Goal: Transaction & Acquisition: Subscribe to service/newsletter

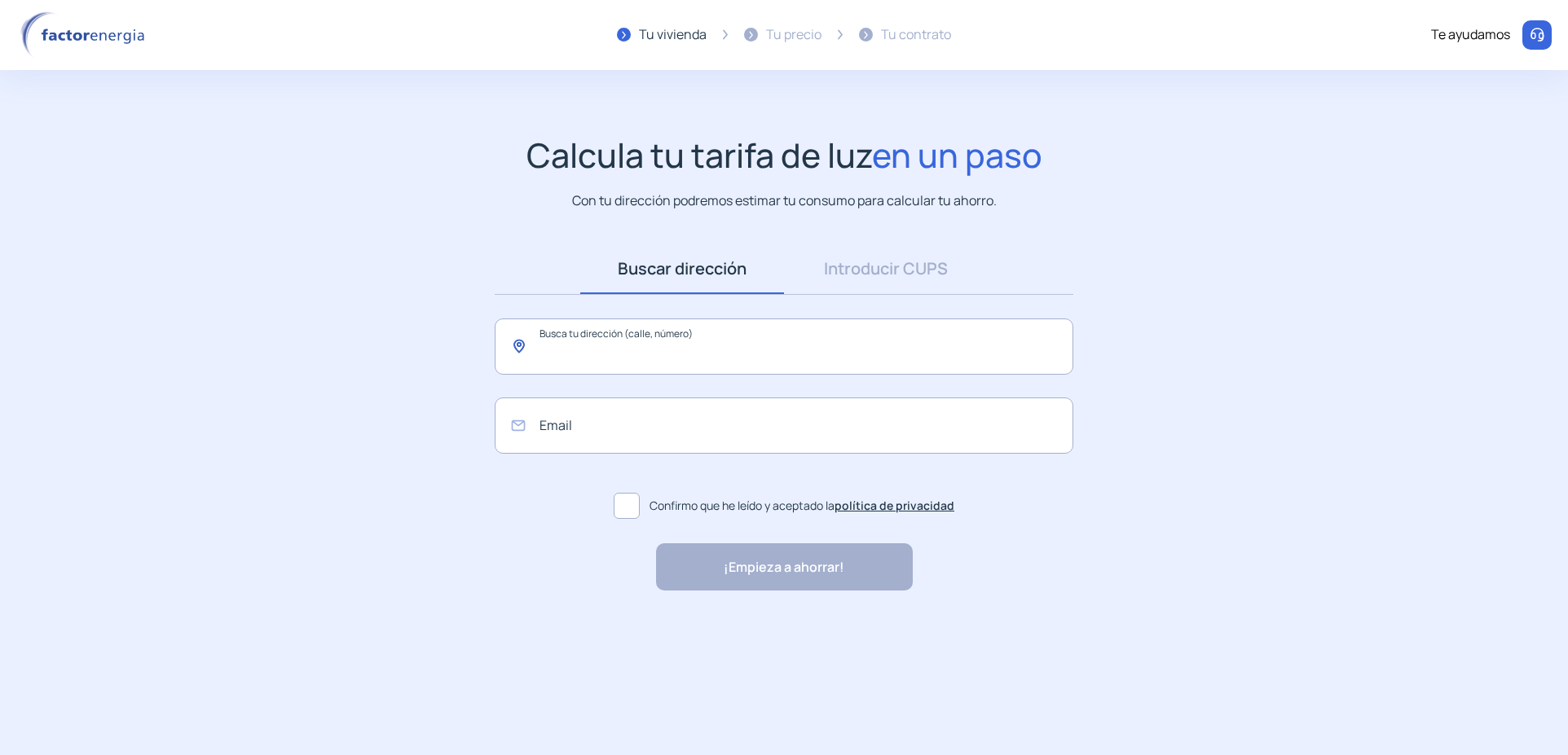
click at [542, 348] on input "text" at bounding box center [784, 347] width 579 height 56
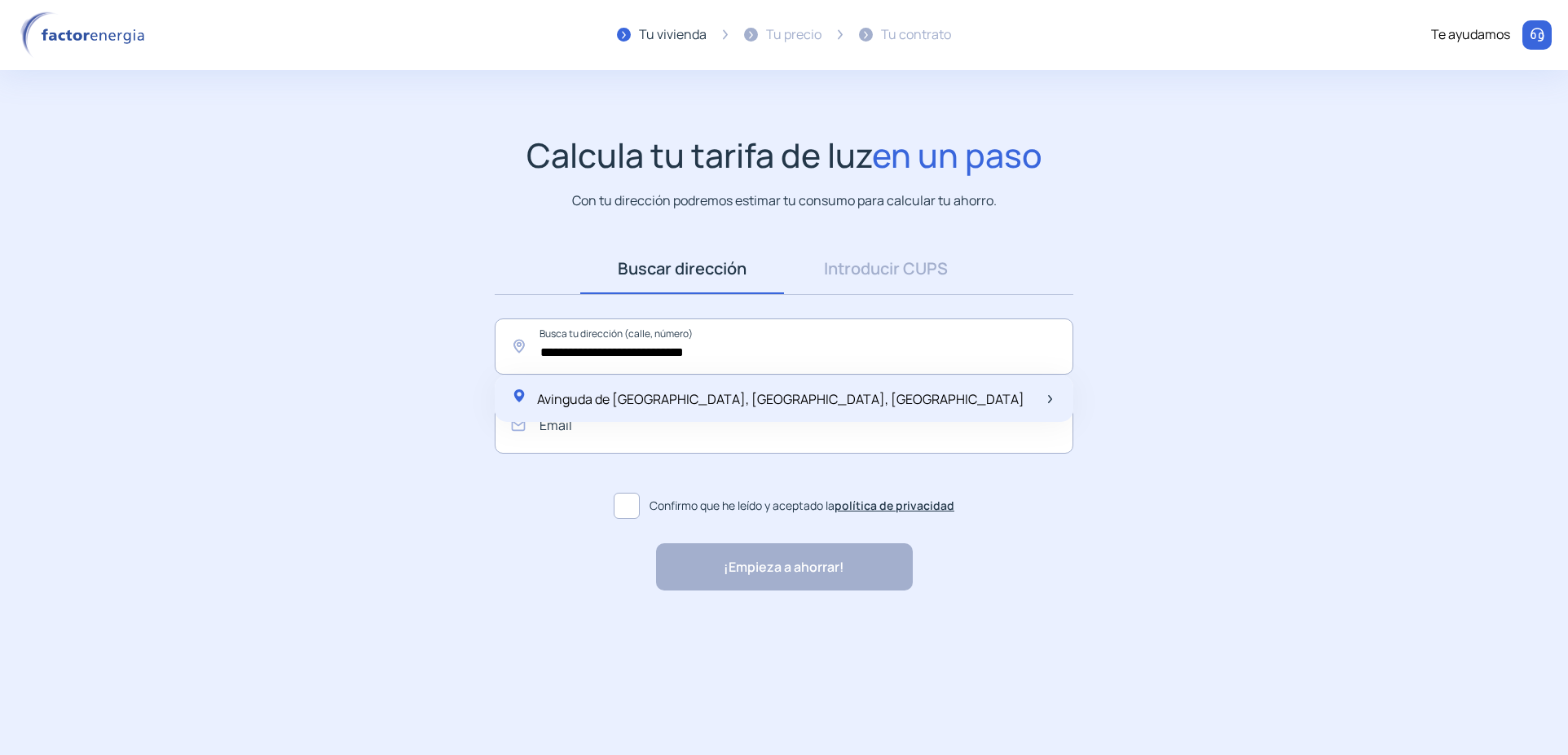
click at [709, 398] on span "Avinguda de [GEOGRAPHIC_DATA], [GEOGRAPHIC_DATA], [GEOGRAPHIC_DATA]" at bounding box center [780, 399] width 487 height 18
type input "**********"
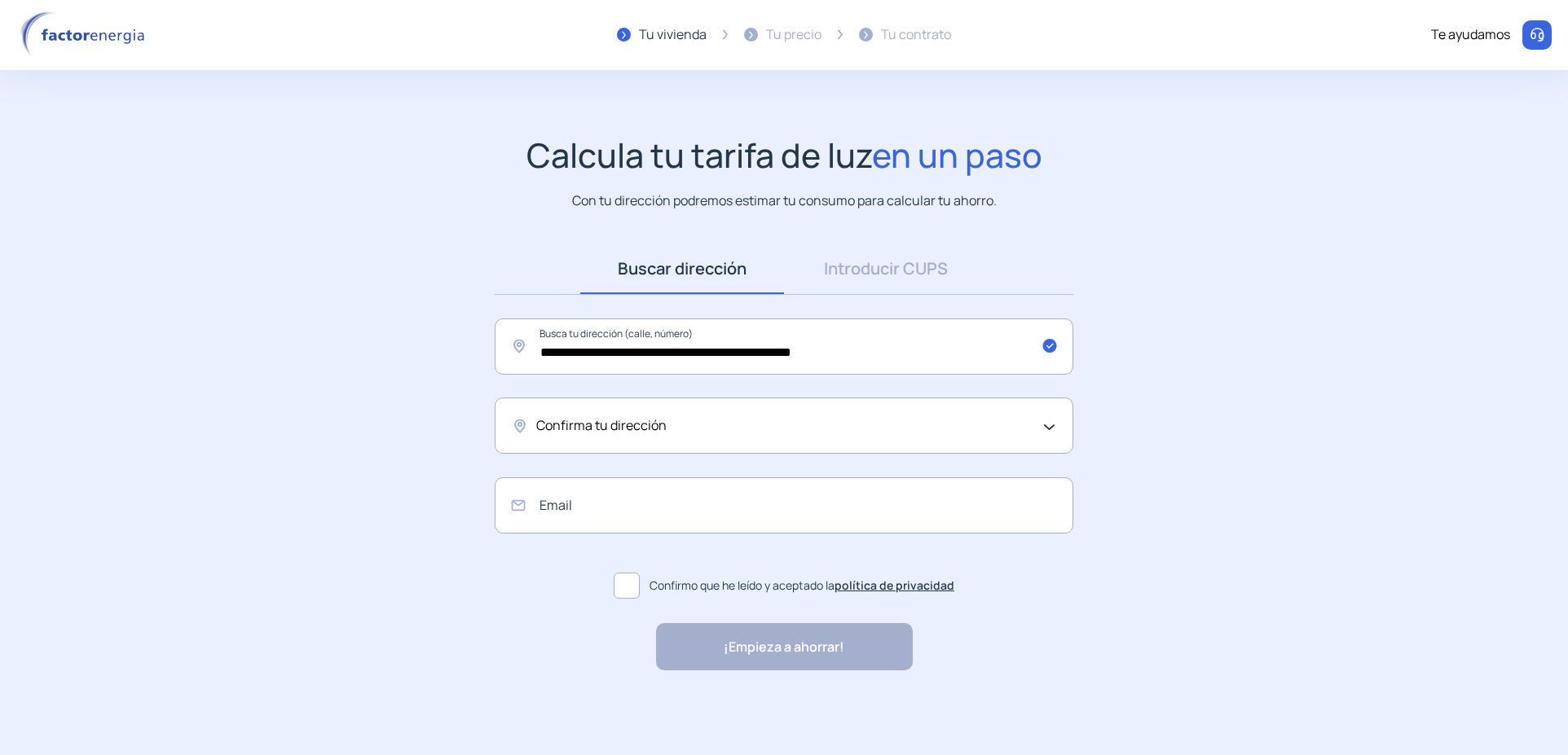
click at [691, 429] on div "Confirma tu dirección" at bounding box center [779, 426] width 487 height 21
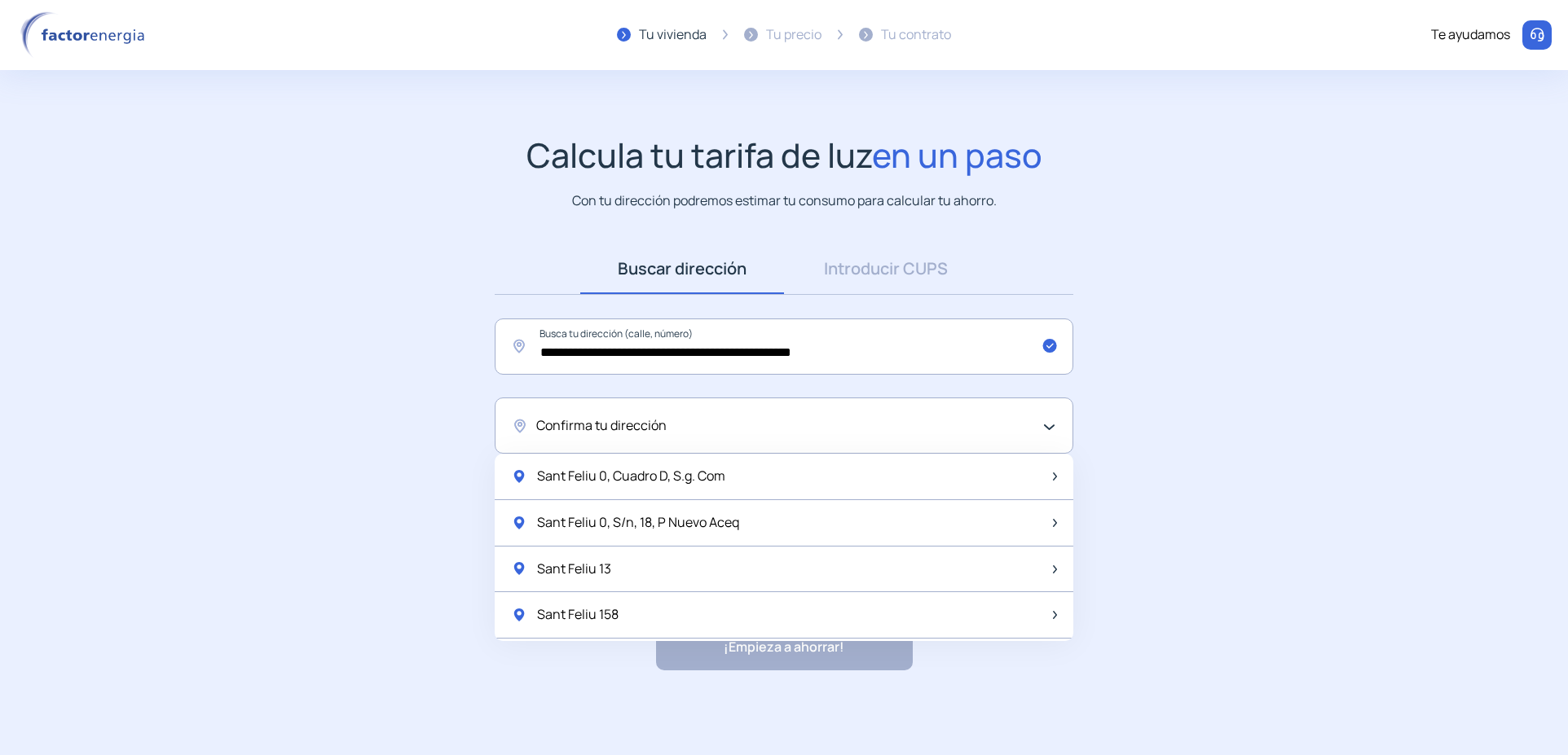
click at [716, 413] on div "Confirma tu dirección" at bounding box center [784, 425] width 579 height 56
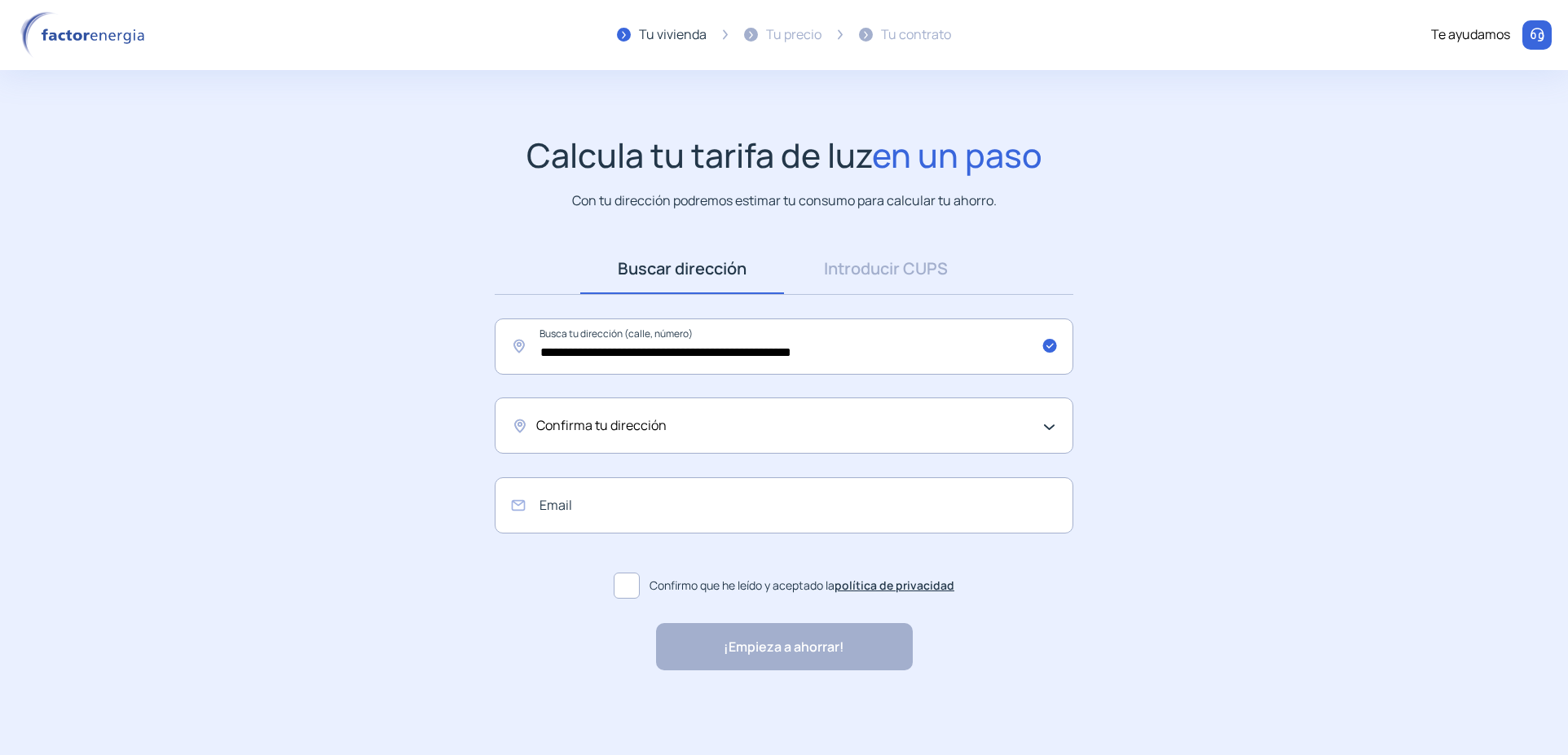
click at [712, 423] on div "Confirma tu dirección" at bounding box center [779, 426] width 487 height 21
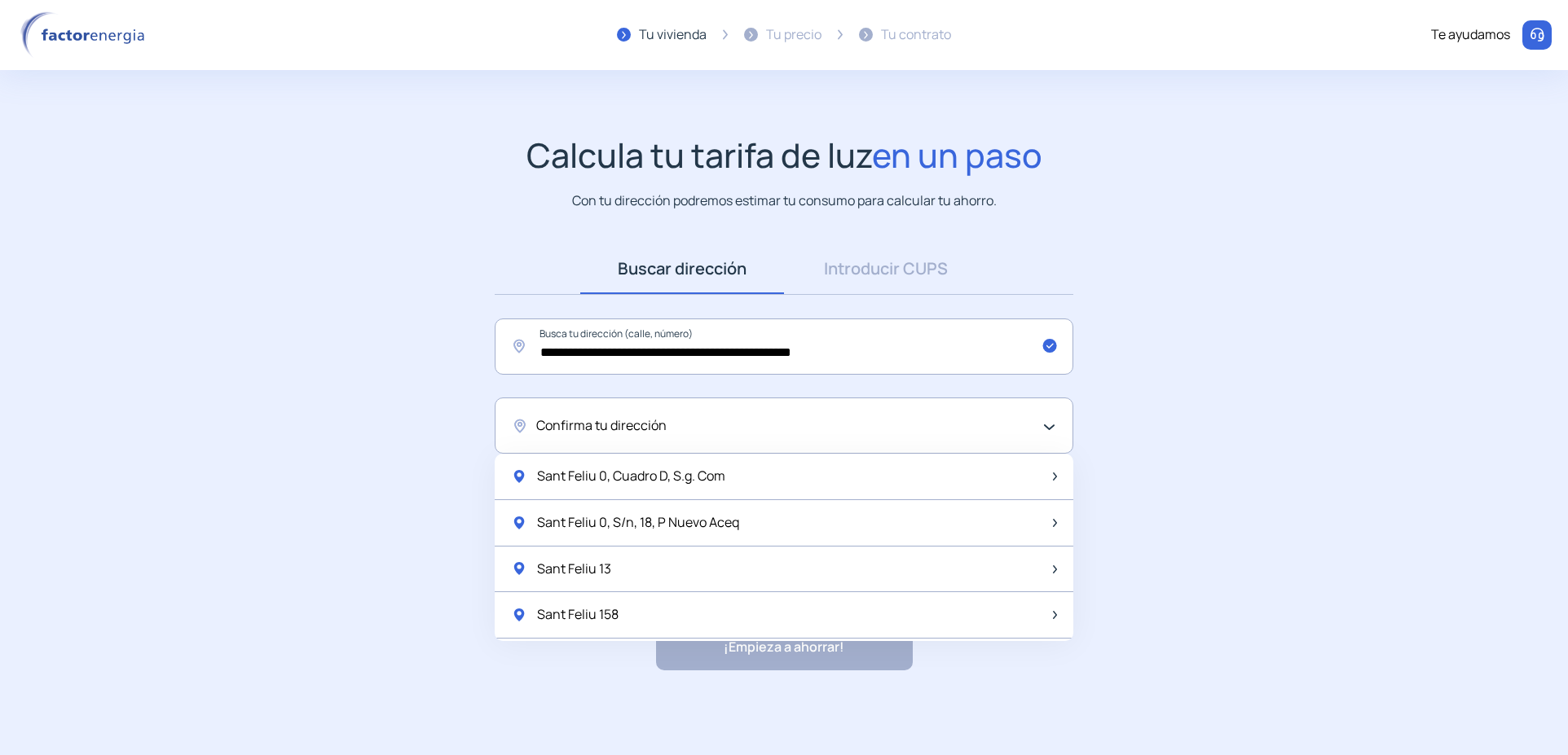
click at [1049, 428] on div "Confirma tu dirección" at bounding box center [784, 425] width 579 height 56
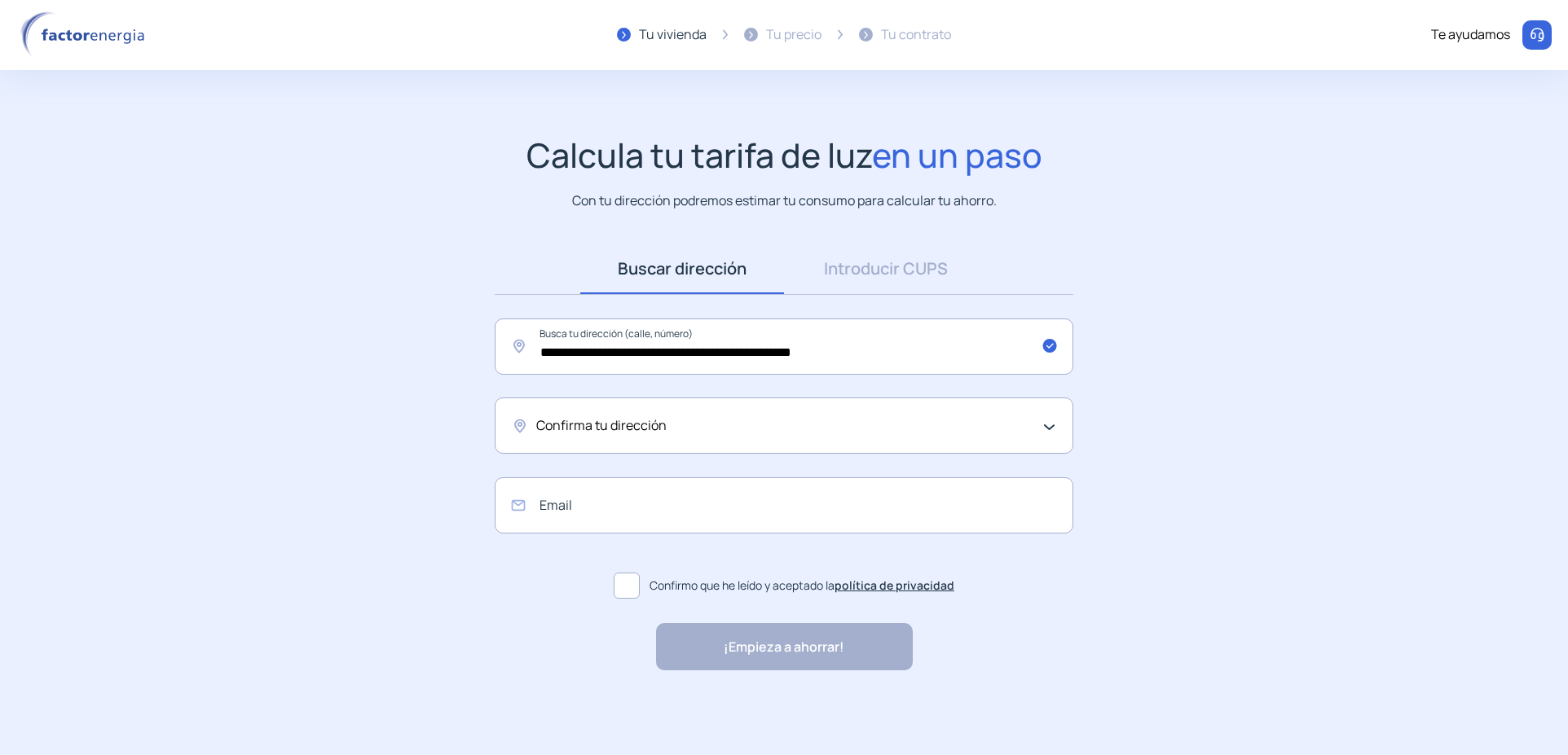
click at [928, 423] on div "Confirma tu dirección" at bounding box center [779, 426] width 487 height 21
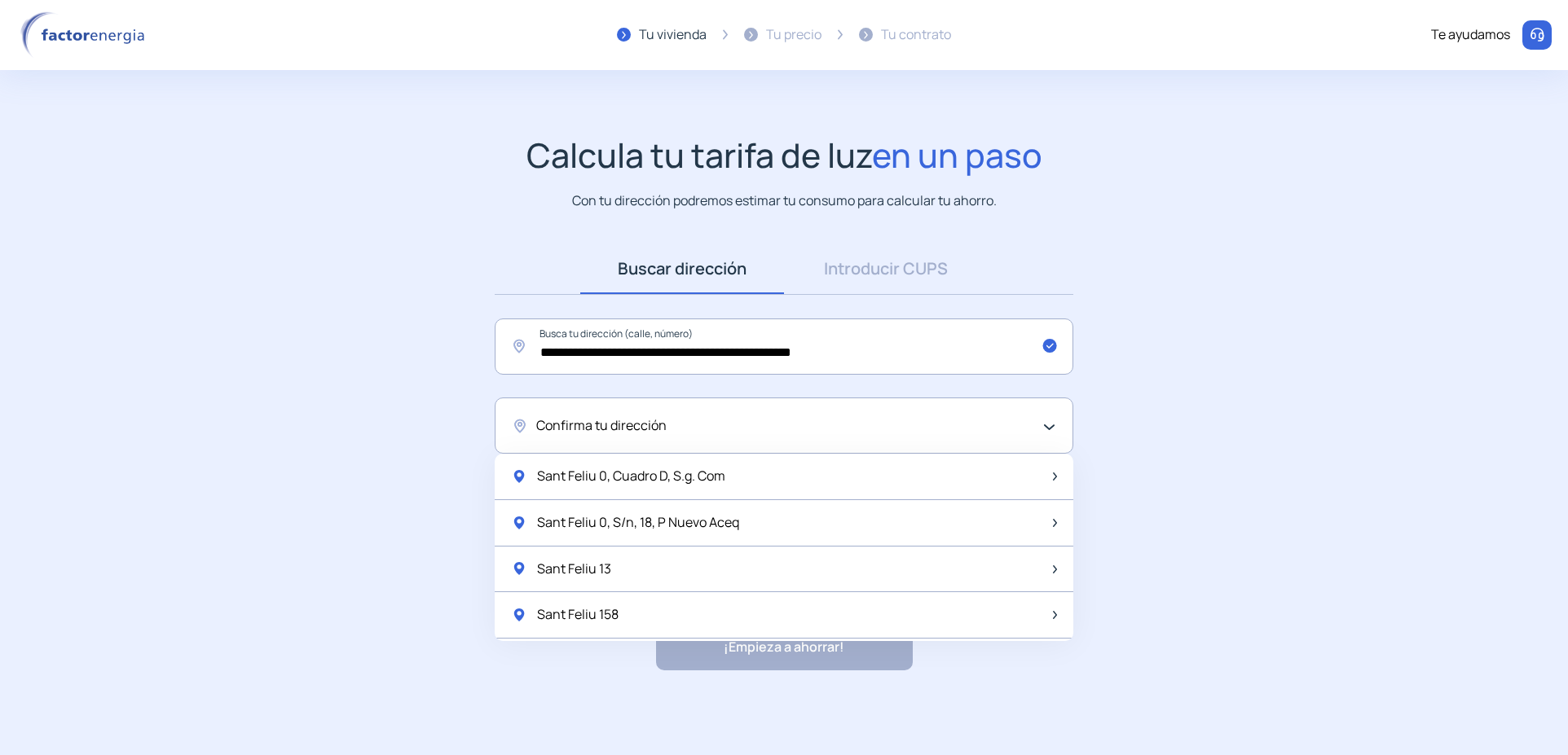
click at [928, 423] on div "Confirma tu dirección" at bounding box center [779, 426] width 487 height 21
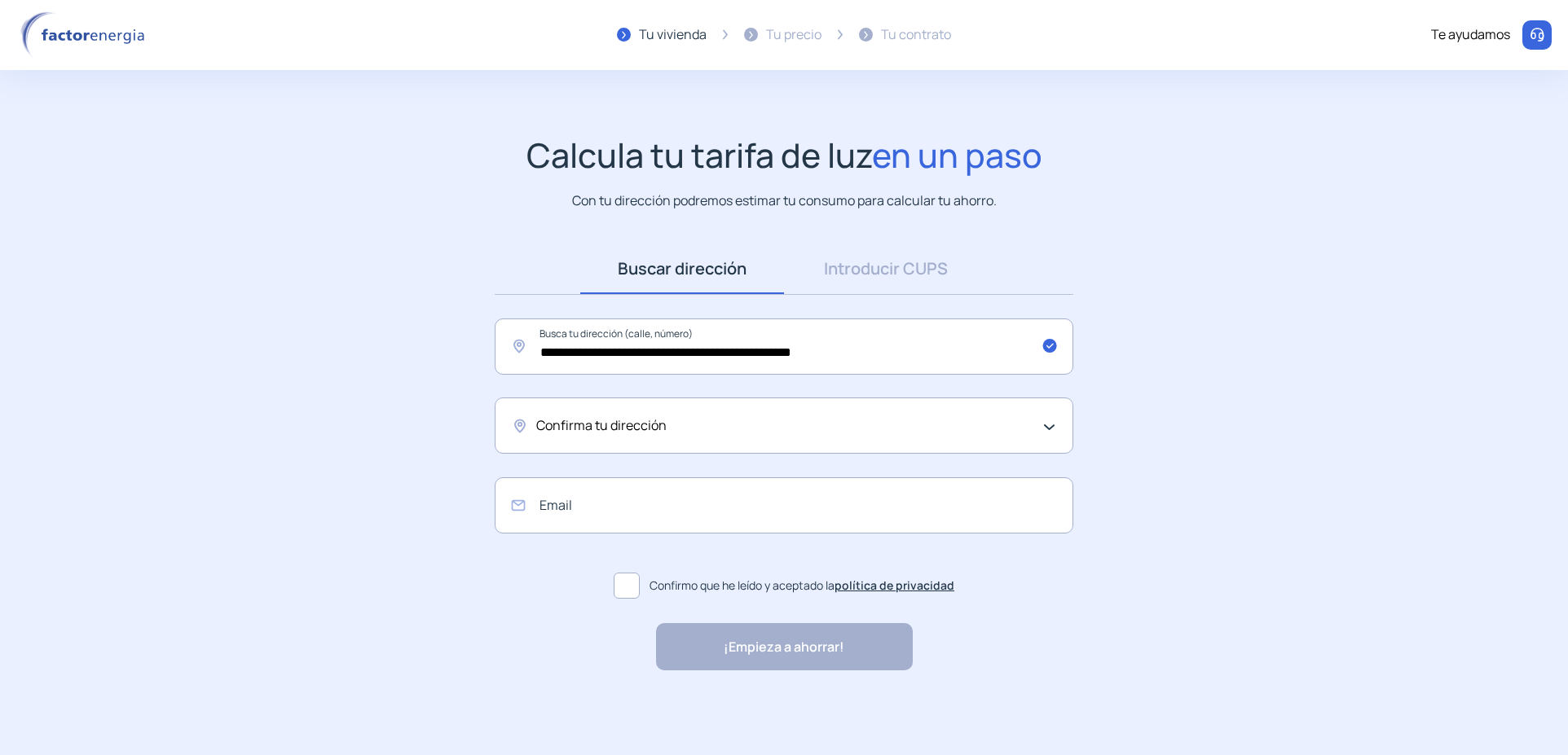
click at [928, 423] on div "Confirma tu dirección" at bounding box center [779, 426] width 487 height 21
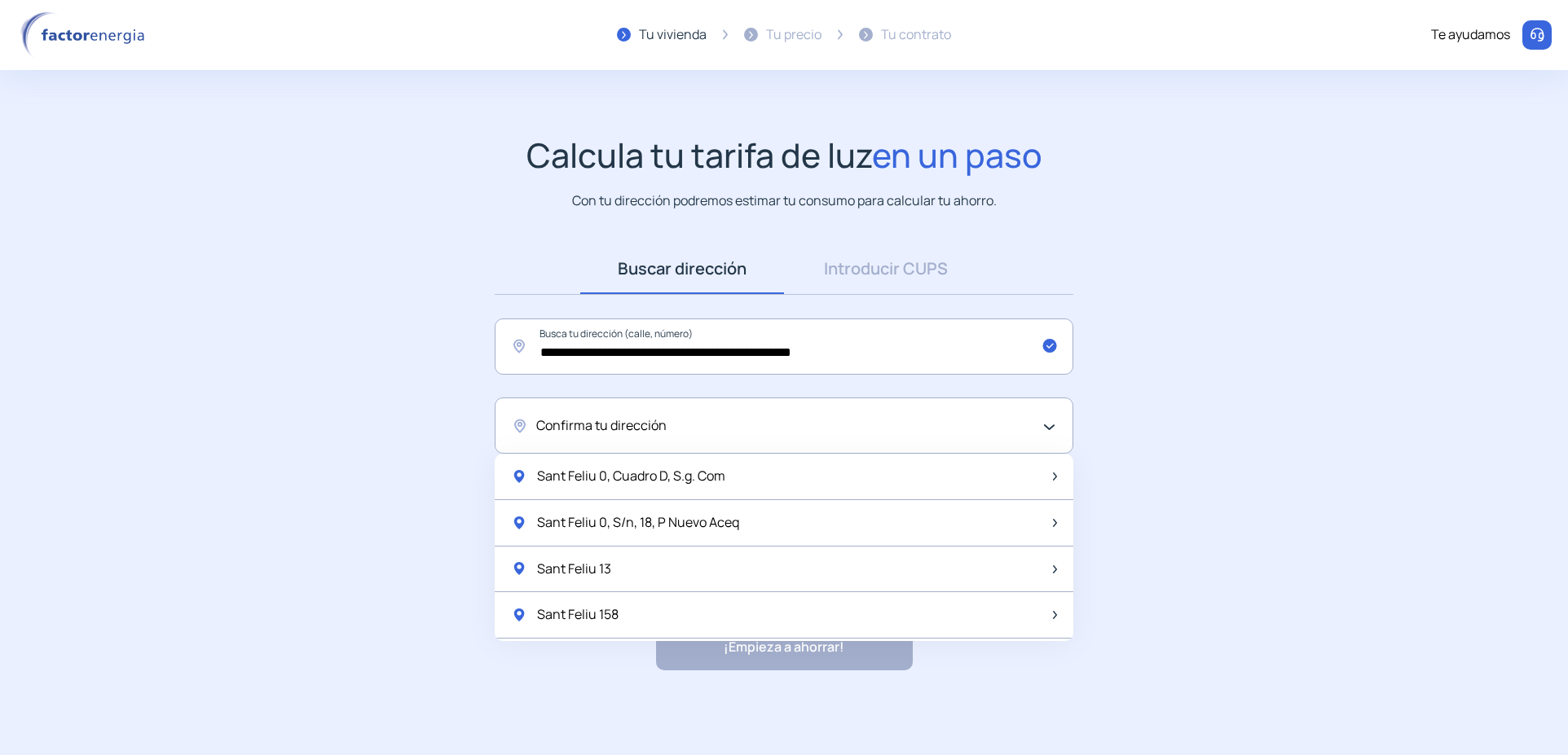
click at [928, 423] on div "Confirma tu dirección" at bounding box center [779, 426] width 487 height 21
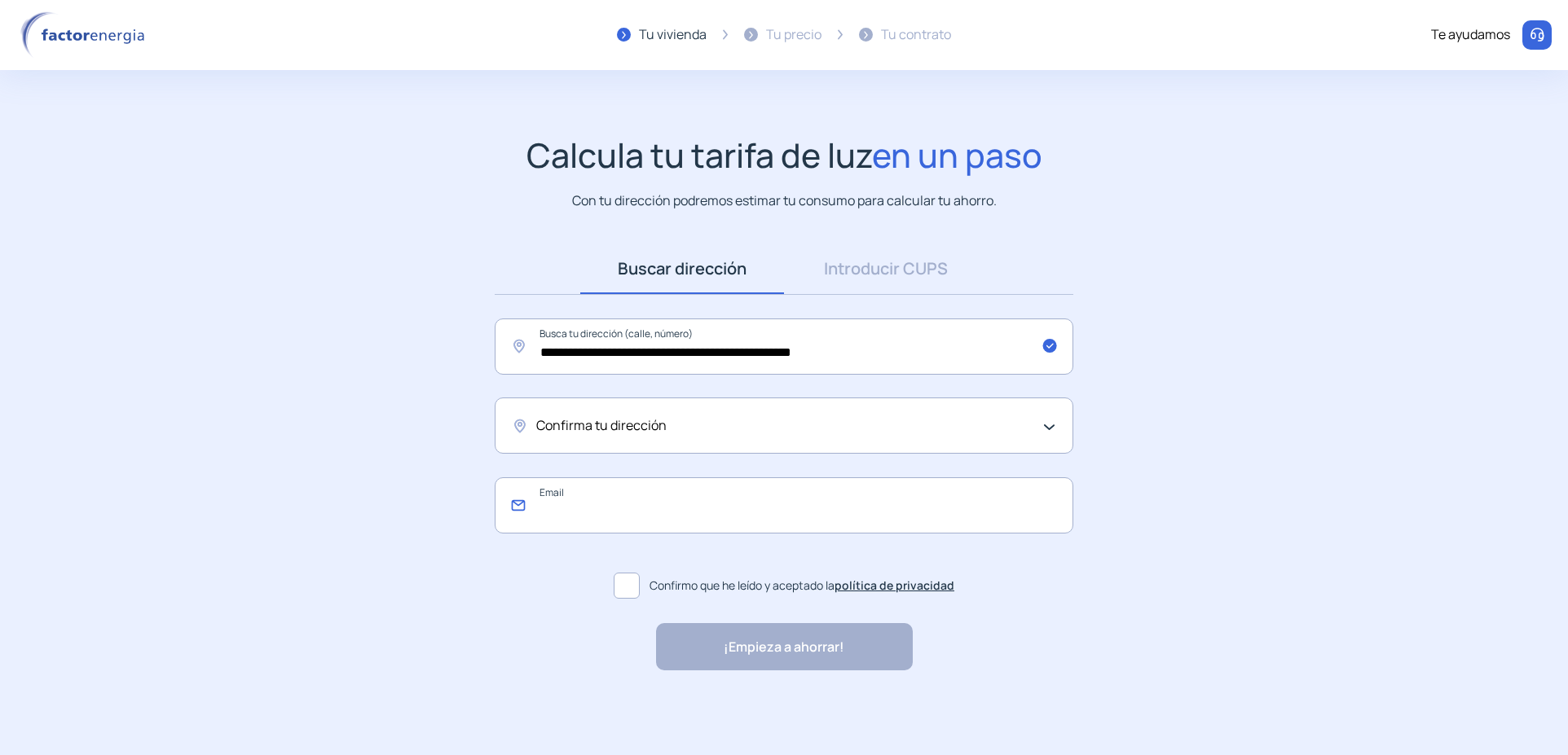
click at [814, 514] on input "email" at bounding box center [784, 505] width 579 height 56
type input "**********"
click at [625, 579] on span at bounding box center [626, 585] width 26 height 26
click at [774, 656] on div "¡Empieza a ahorrar! "Excelente servicio y atención al cliente" "Respeto por el …" at bounding box center [784, 647] width 256 height 47
click at [779, 644] on div "¡Empieza a ahorrar! "Excelente servicio y atención al cliente" "Respeto por el …" at bounding box center [784, 647] width 256 height 47
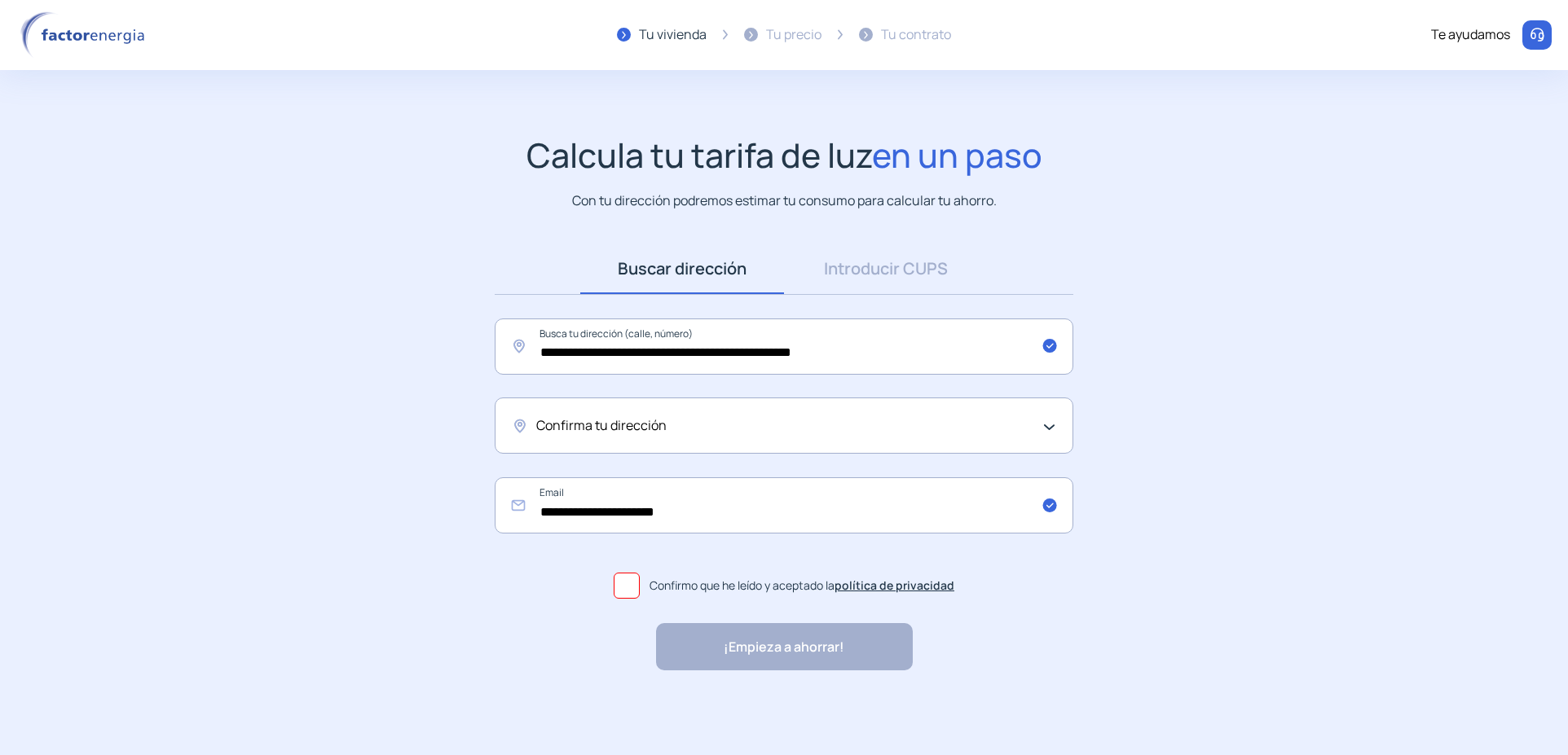
click at [655, 422] on span "Confirma tu dirección" at bounding box center [601, 426] width 130 height 21
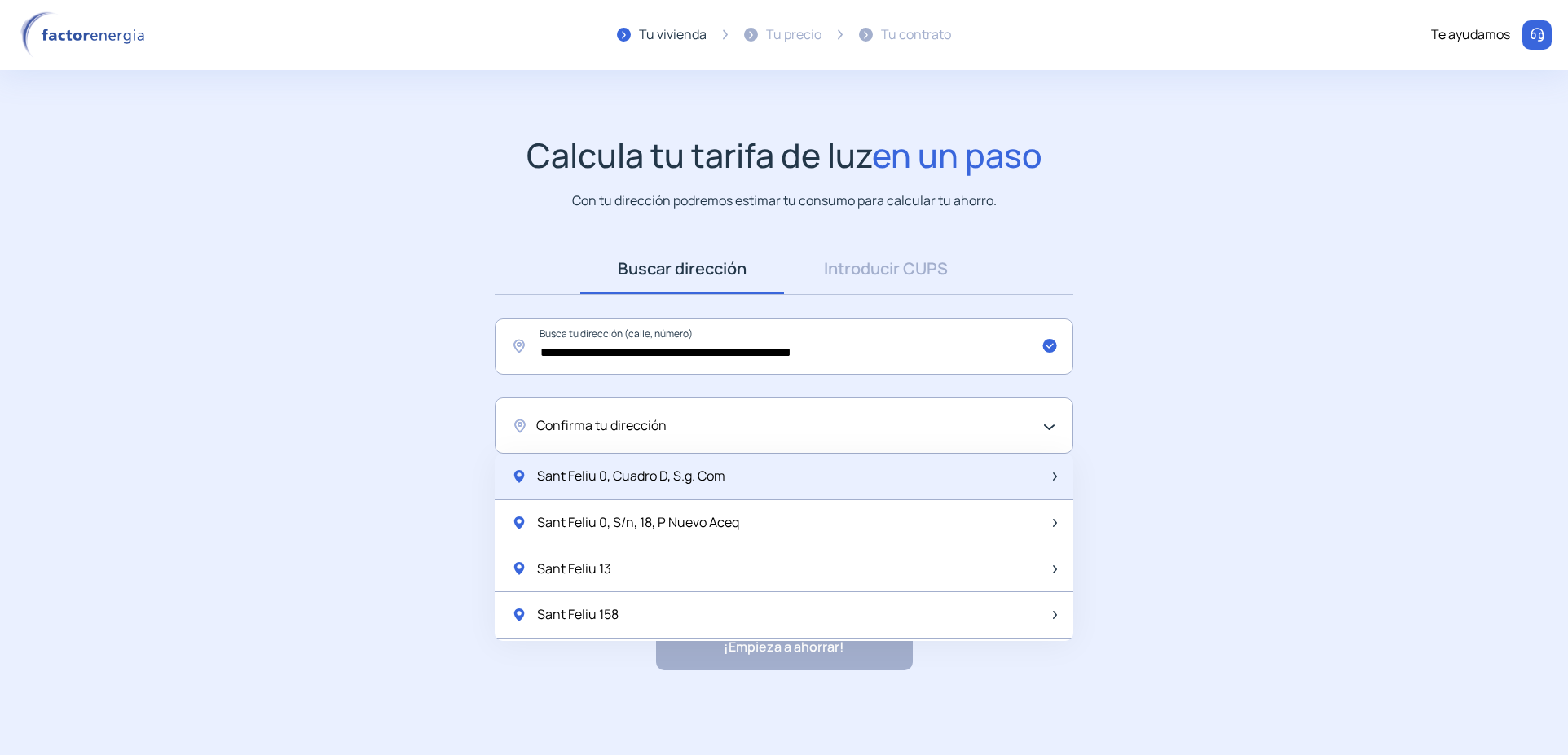
click at [521, 477] on img at bounding box center [519, 476] width 16 height 16
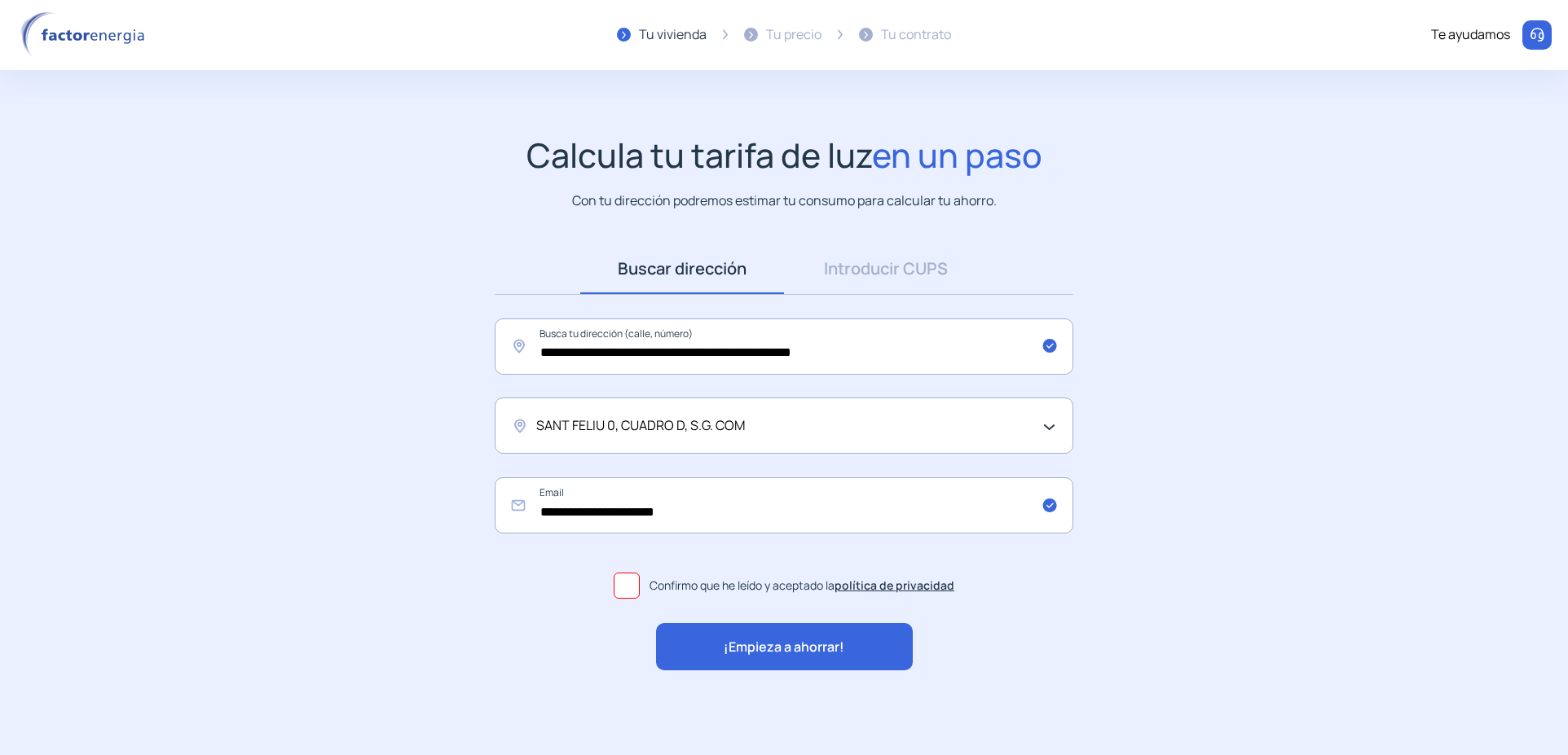
click at [1060, 427] on div "SANT FELIU 0, CUADRO D, S.G. COM" at bounding box center [784, 425] width 579 height 56
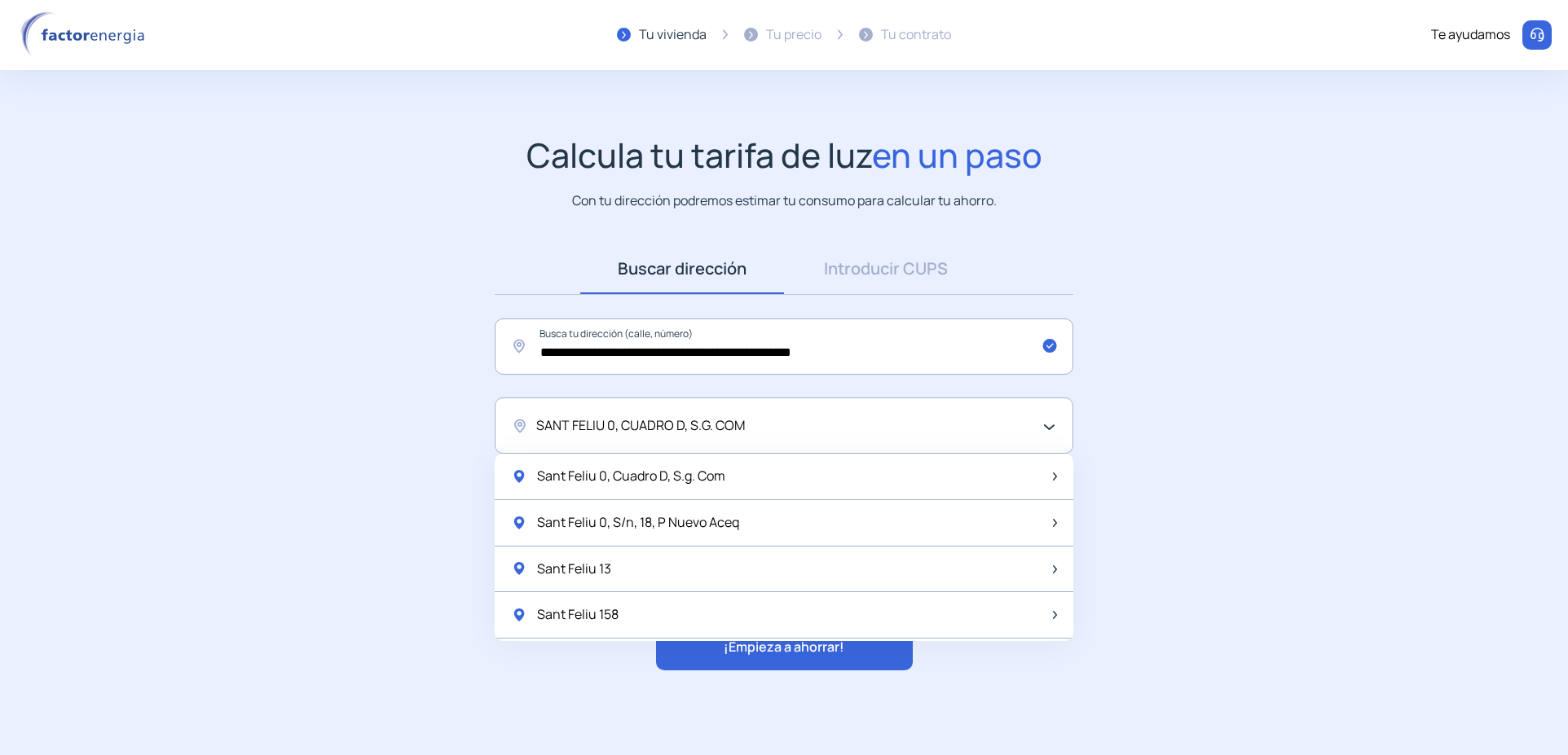
click at [769, 422] on div "SANT FELIU 0, CUADRO D, S.G. COM" at bounding box center [779, 426] width 487 height 21
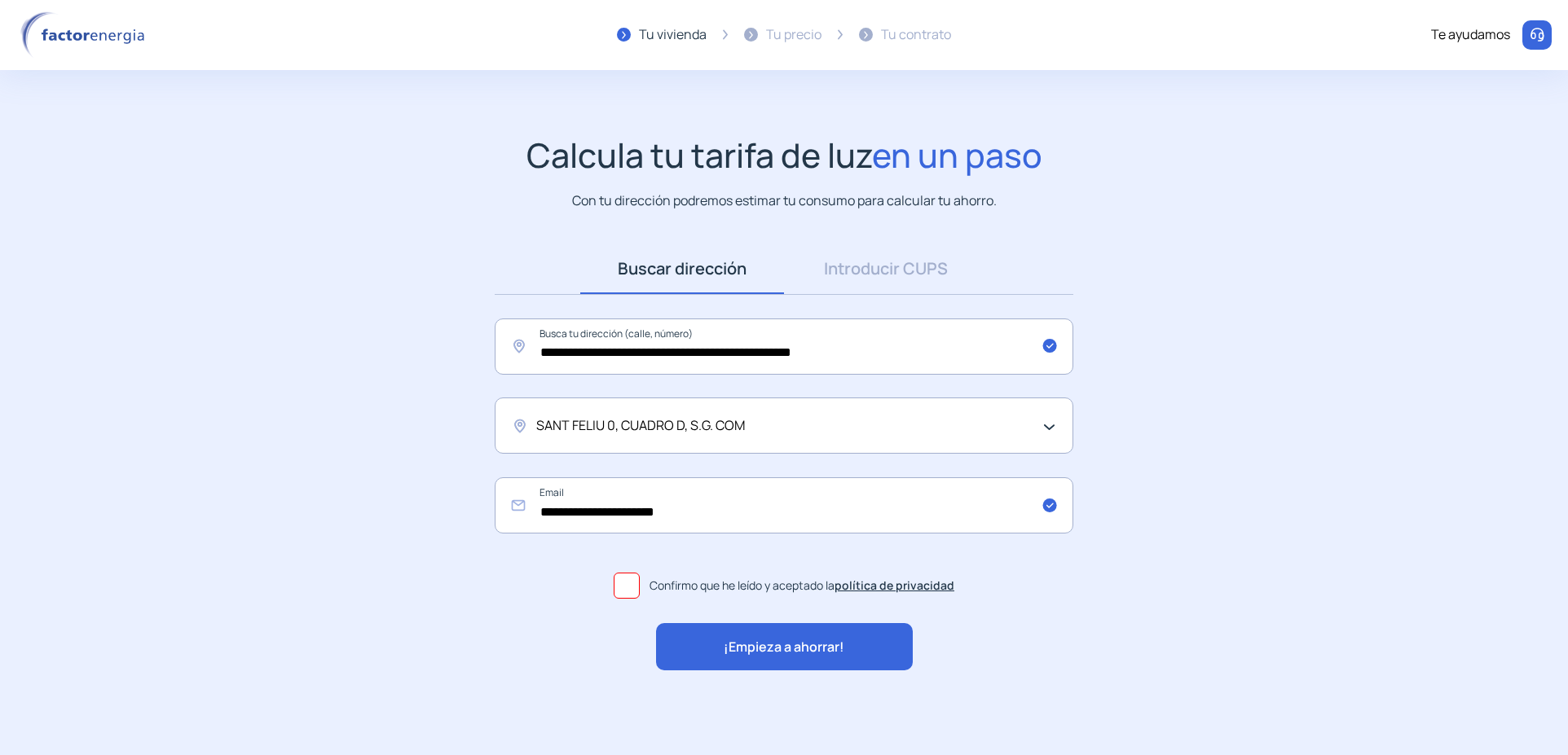
click at [769, 422] on div "SANT FELIU 0, CUADRO D, S.G. COM" at bounding box center [779, 426] width 487 height 21
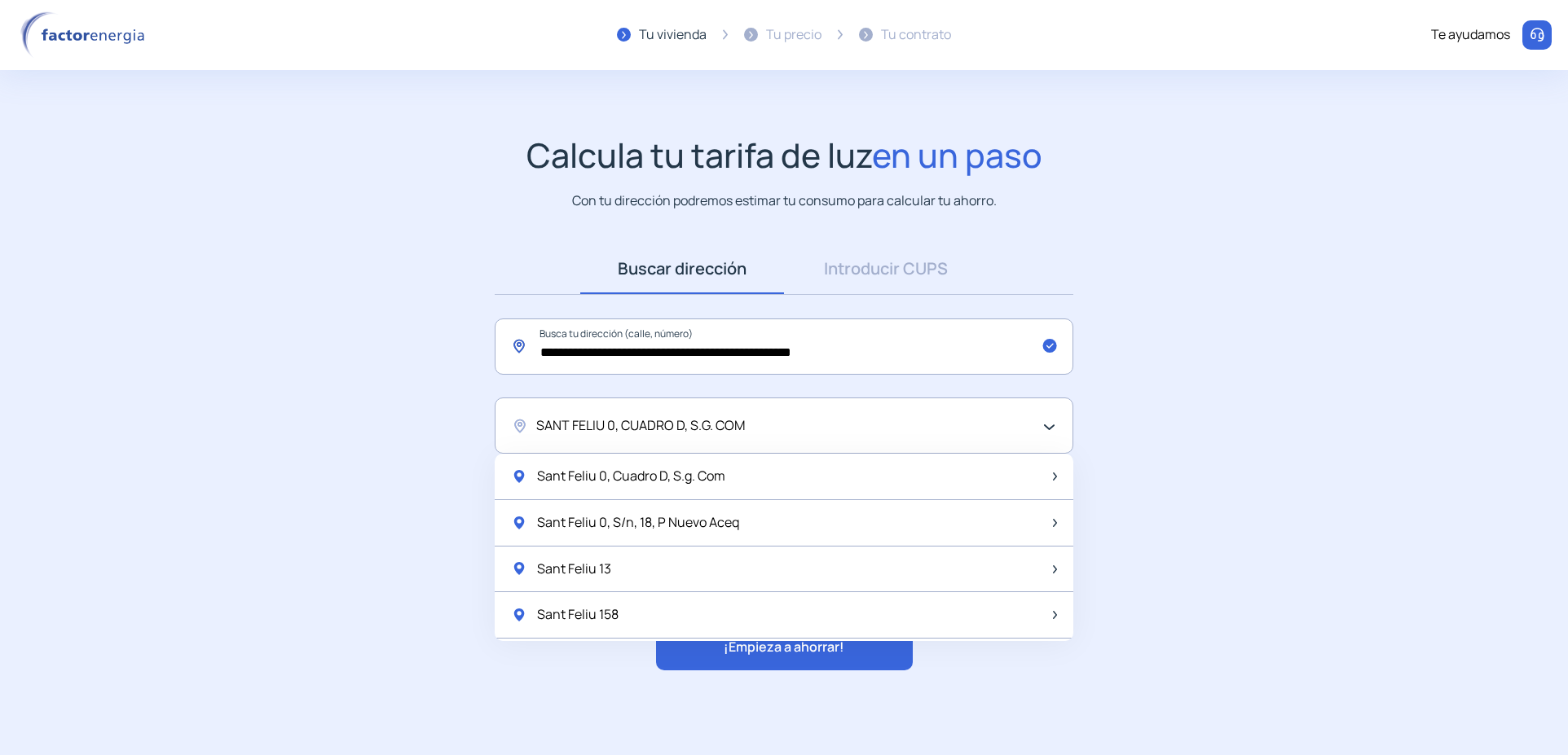
click at [625, 352] on input "**********" at bounding box center [784, 347] width 579 height 56
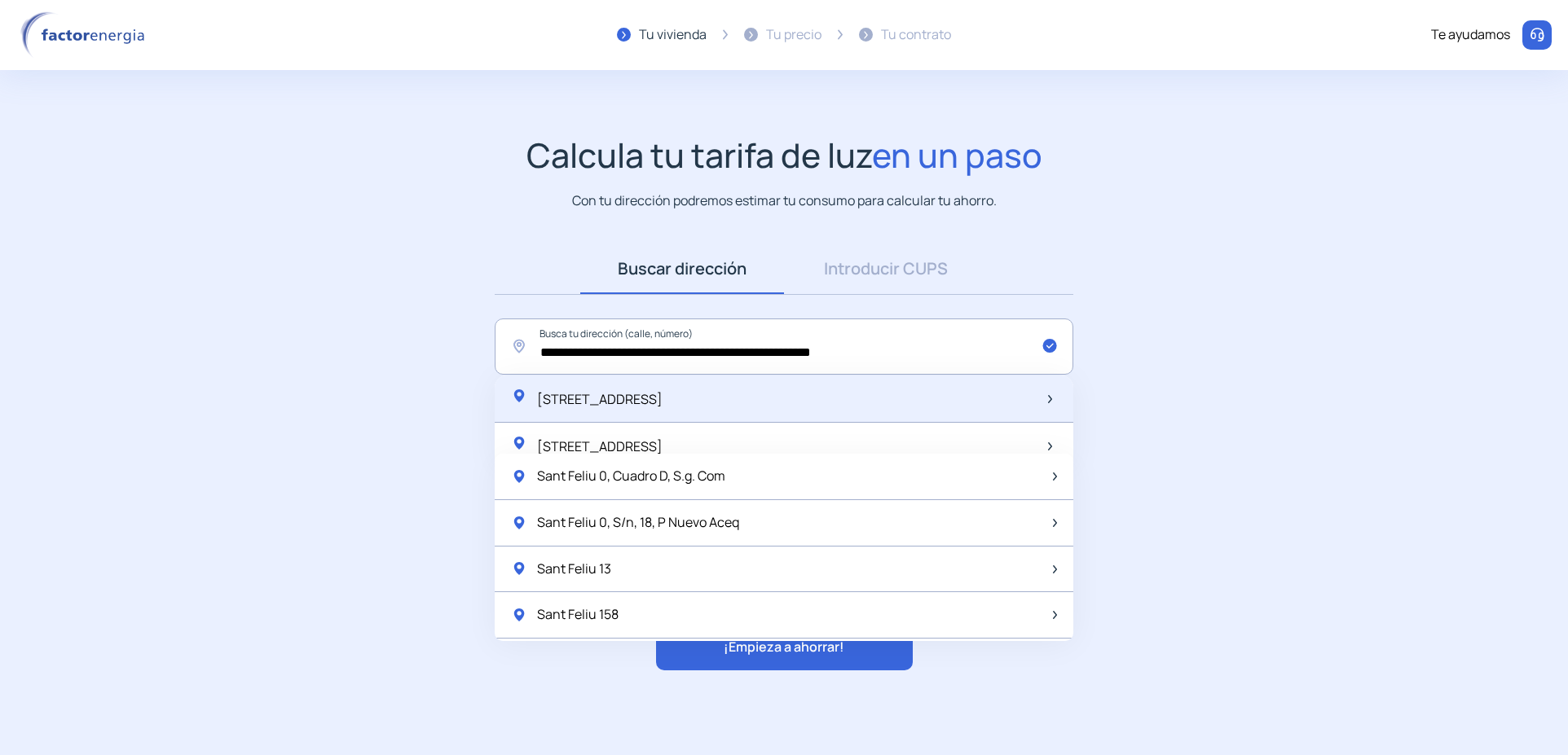
click at [663, 400] on span "[STREET_ADDRESS]" at bounding box center [600, 399] width 125 height 18
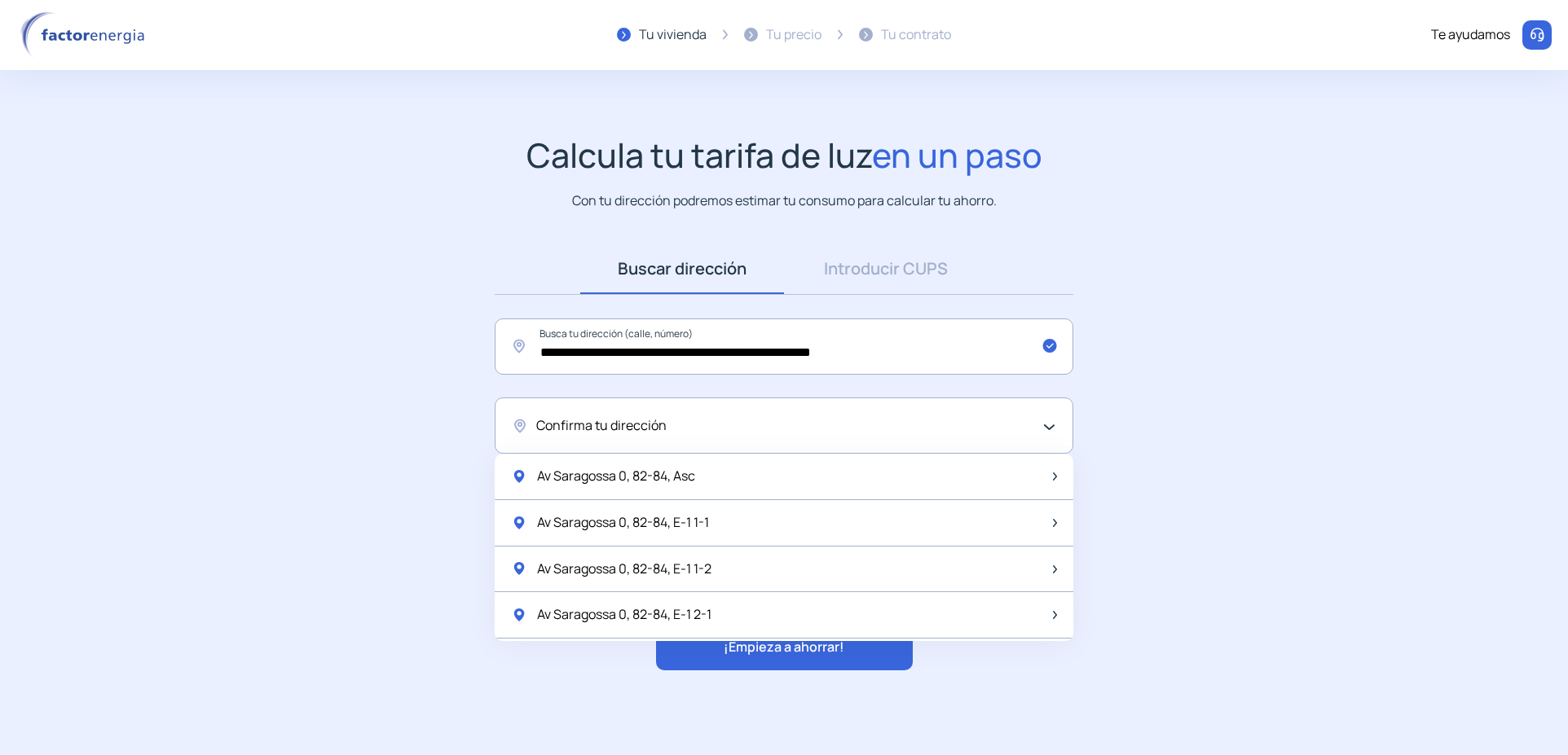
click at [687, 422] on div "Confirma tu dirección" at bounding box center [779, 426] width 487 height 21
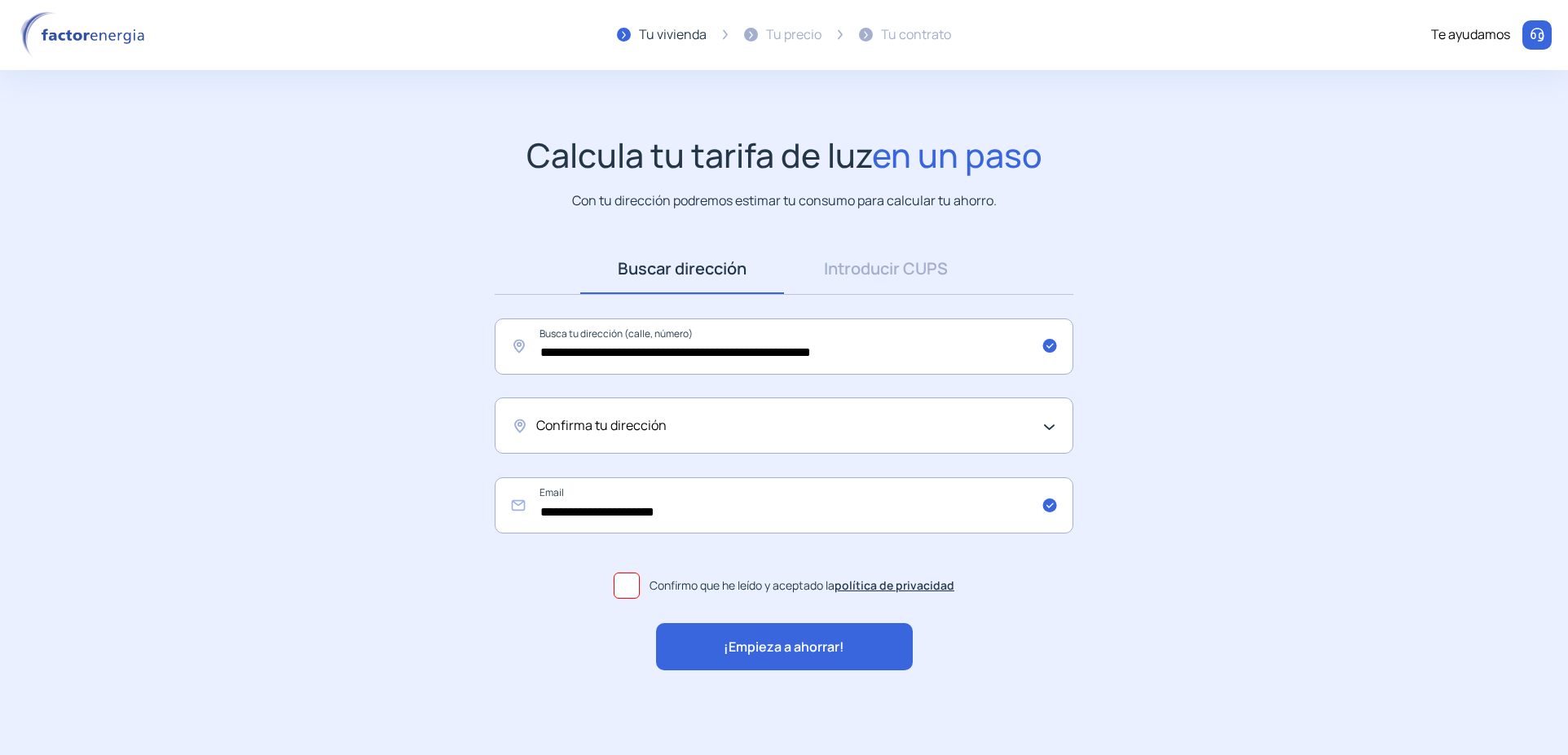
click at [687, 422] on div "Confirma tu dirección" at bounding box center [779, 426] width 487 height 21
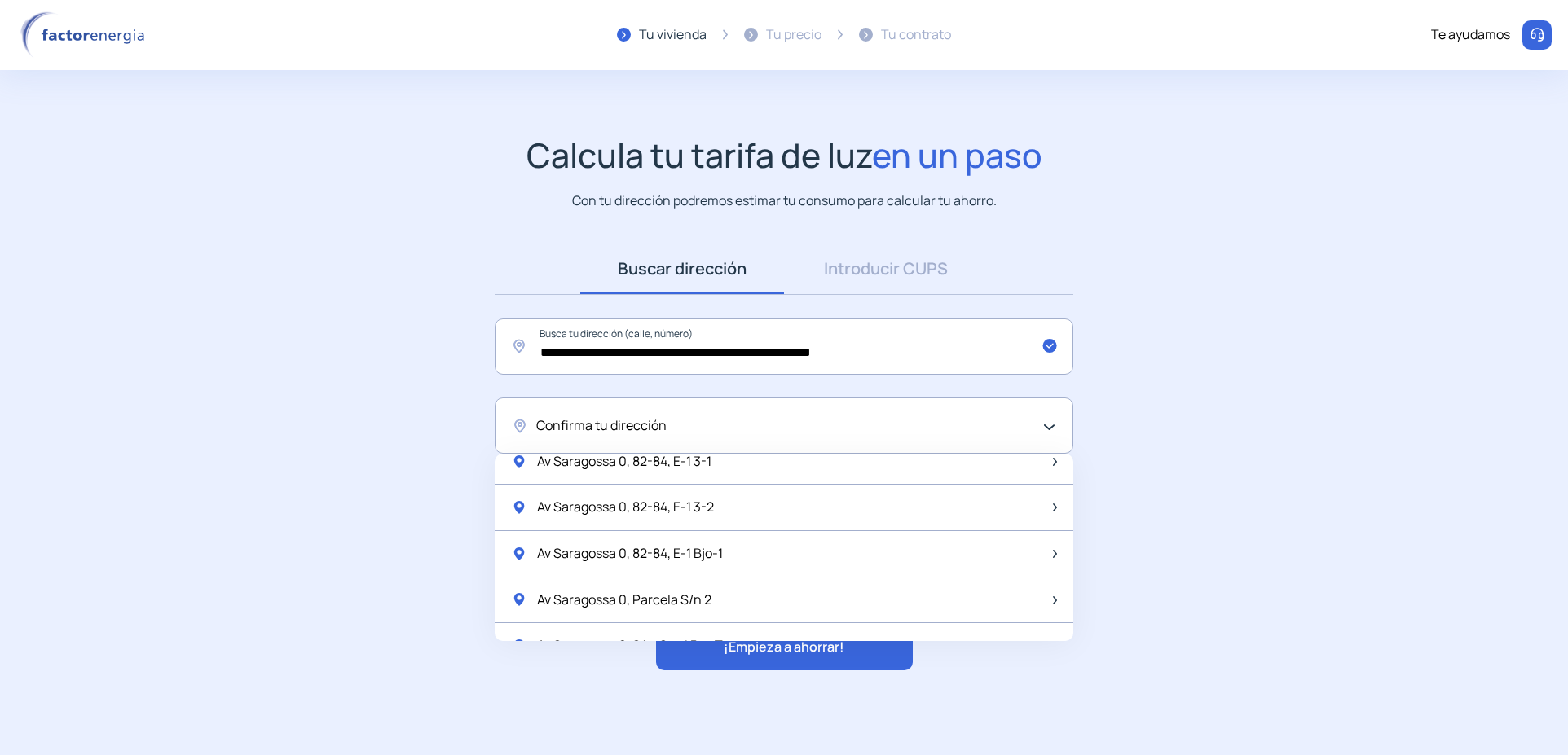
scroll to position [163, 0]
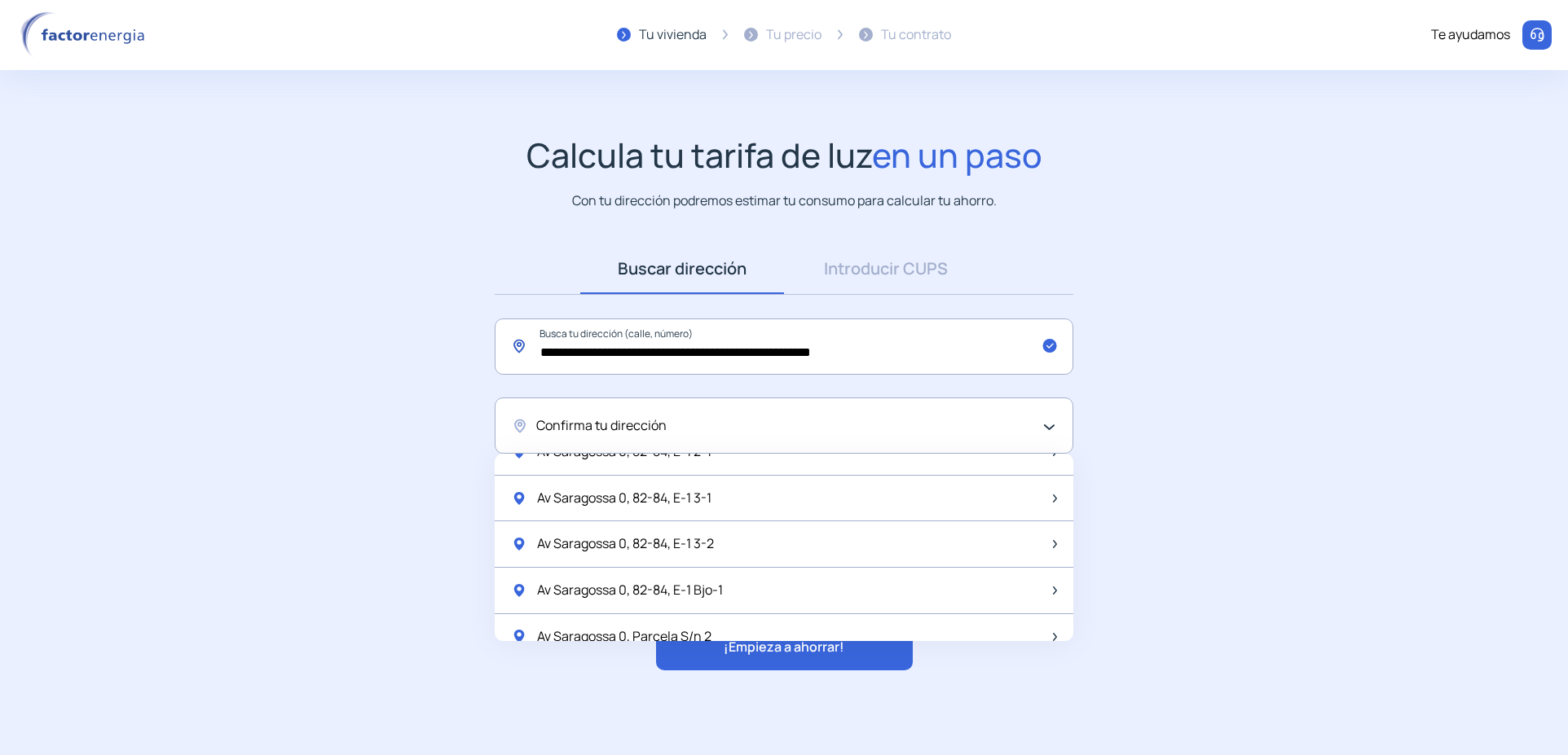
click at [693, 350] on input "**********" at bounding box center [784, 347] width 579 height 56
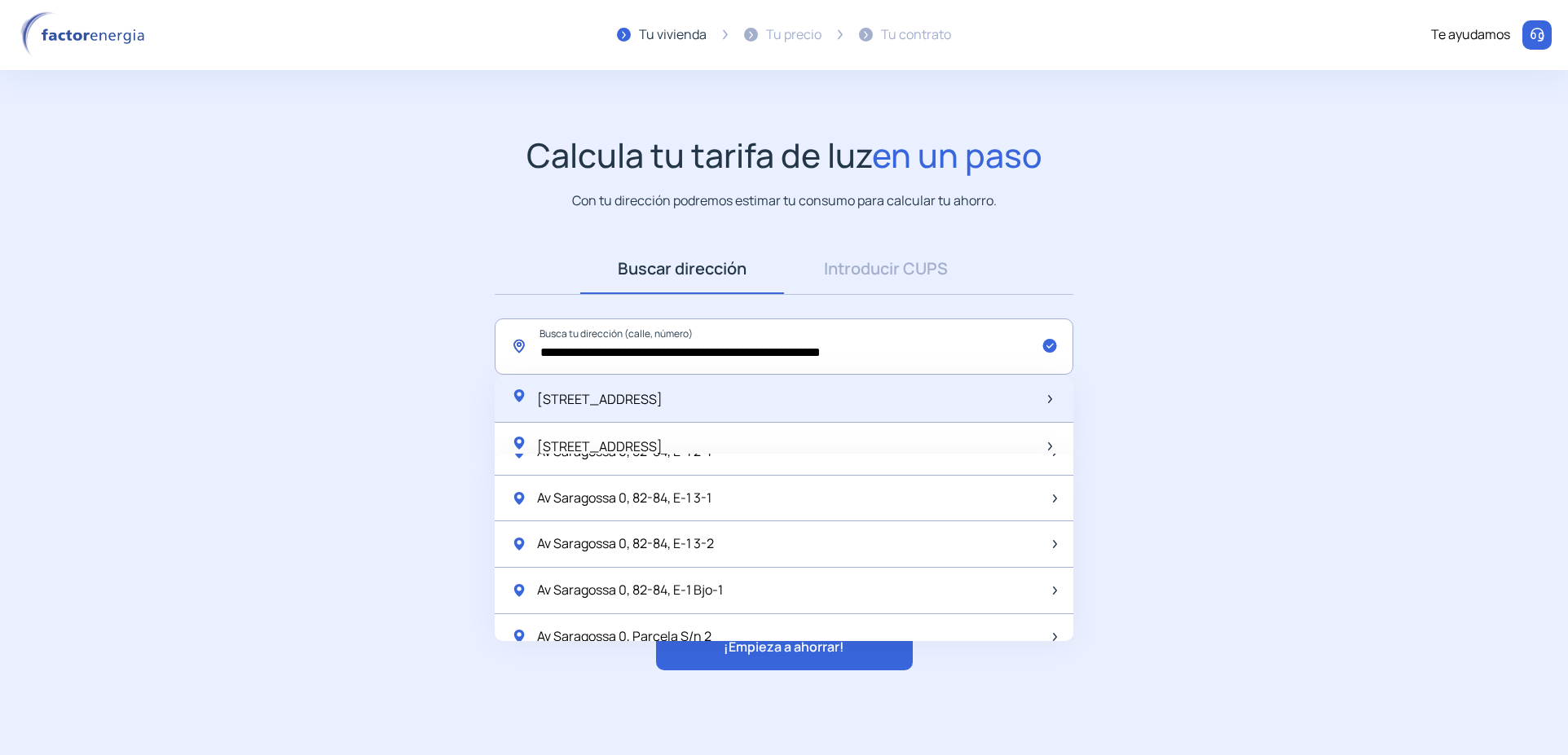
type input "**********"
click at [663, 400] on span "[STREET_ADDRESS]" at bounding box center [600, 399] width 125 height 18
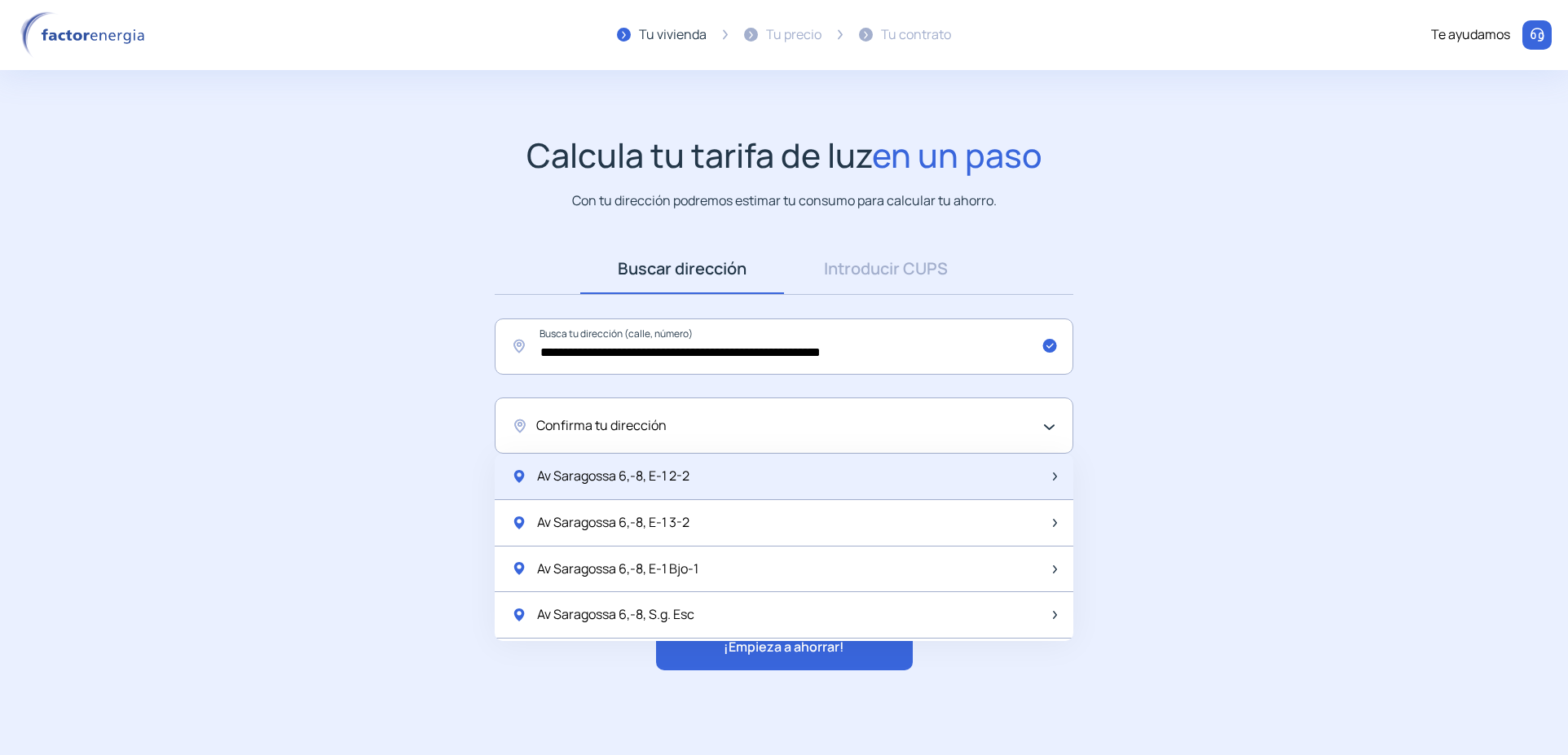
click at [588, 476] on span "Av Saragossa 6,-8, E-1 2-2" at bounding box center [613, 477] width 153 height 21
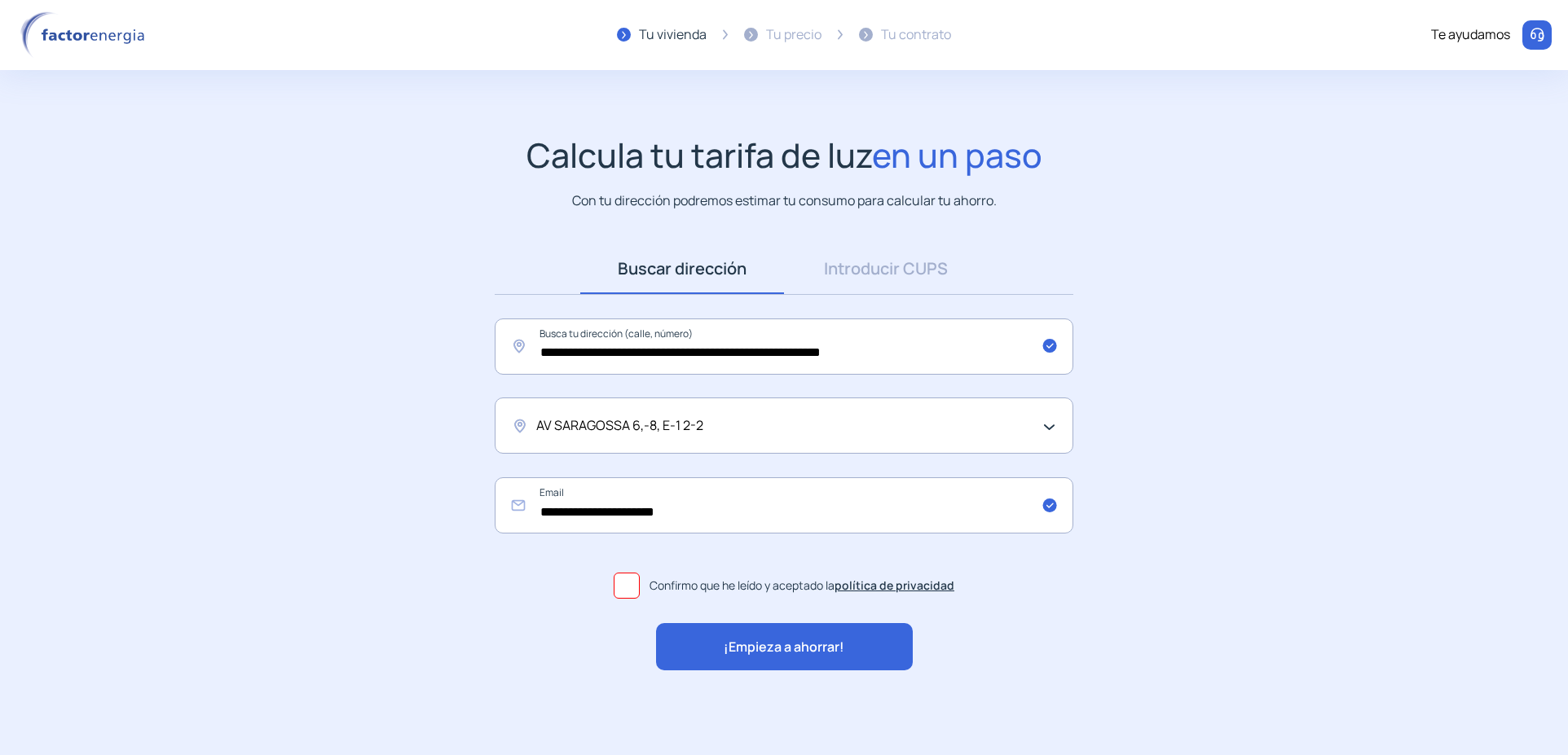
click at [774, 647] on span "¡Empieza a ahorrar!" at bounding box center [784, 648] width 121 height 21
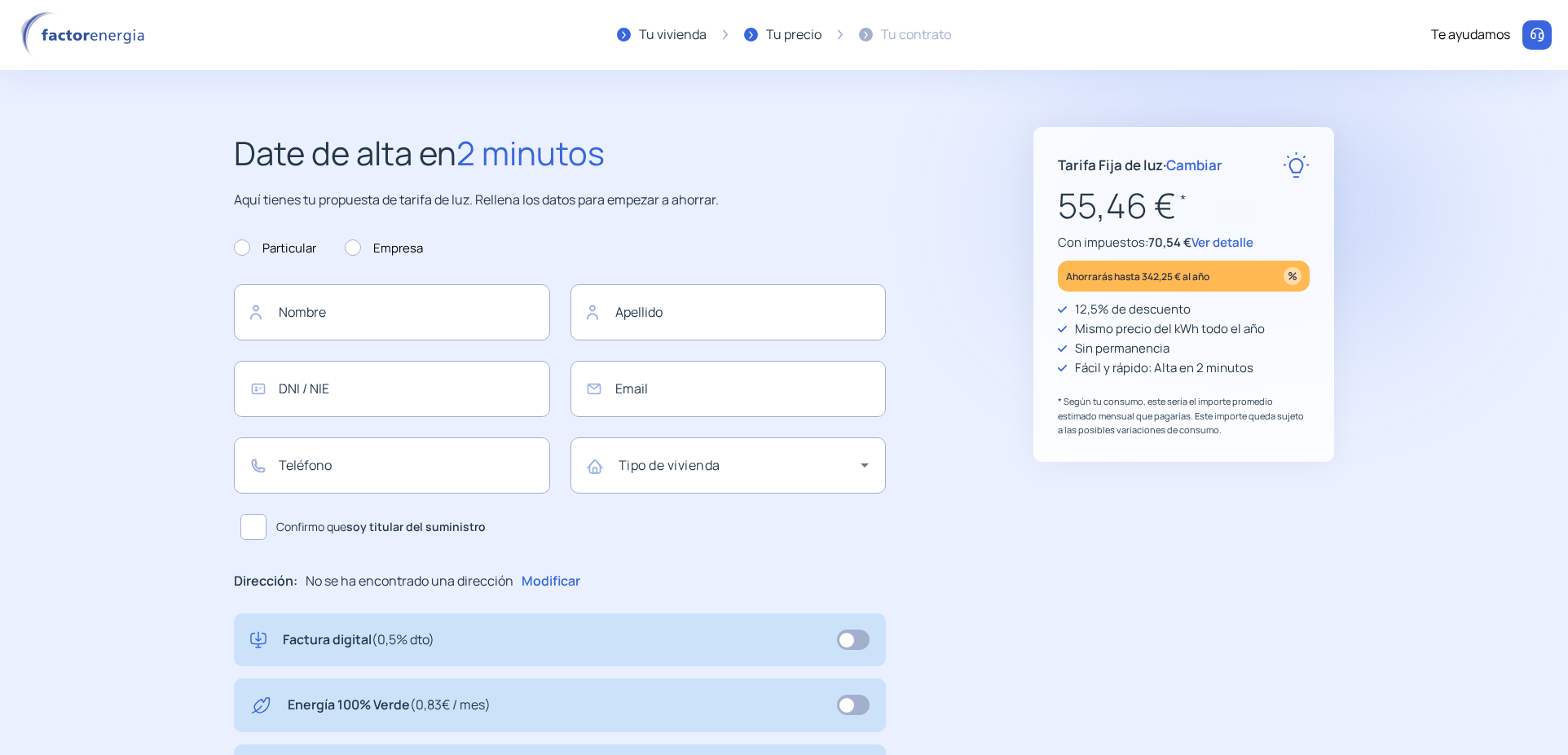
type input "**********"
click at [864, 466] on icon at bounding box center [864, 466] width 8 height 4
